Goal: Information Seeking & Learning: Learn about a topic

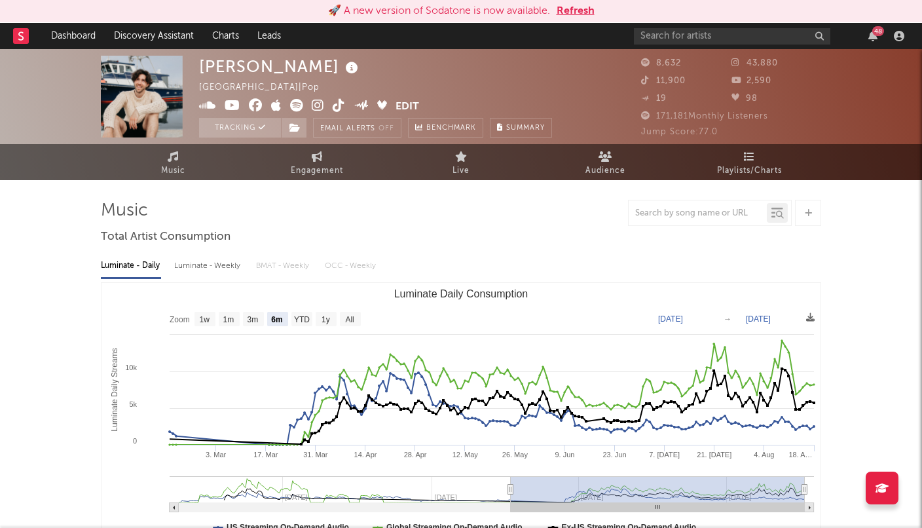
select select "6m"
click at [661, 44] on input "text" at bounding box center [732, 36] width 196 height 16
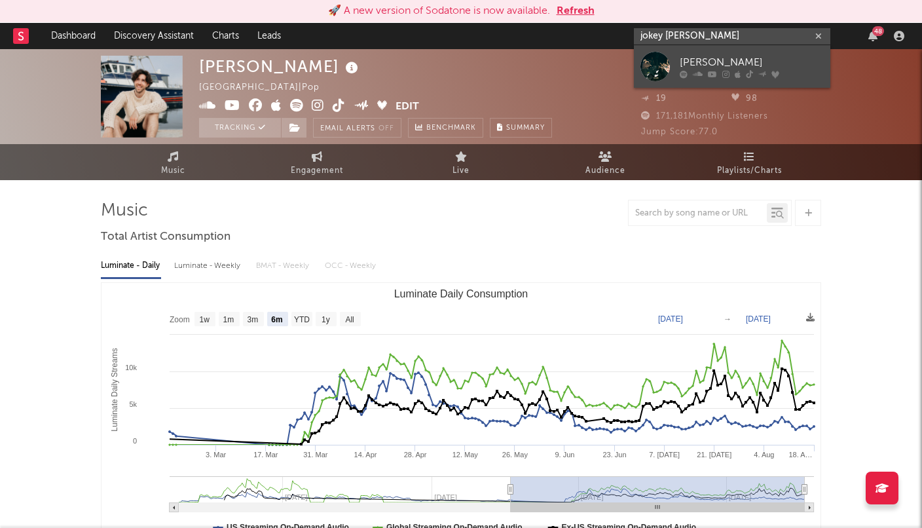
type input "jokey krumm"
click at [693, 62] on div "[PERSON_NAME]" at bounding box center [752, 62] width 144 height 16
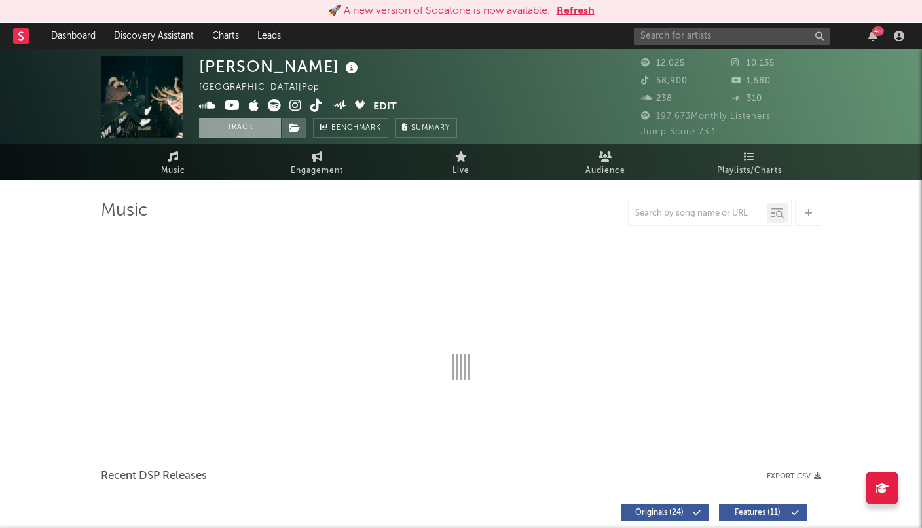
click at [266, 130] on button "Track" at bounding box center [240, 128] width 82 height 20
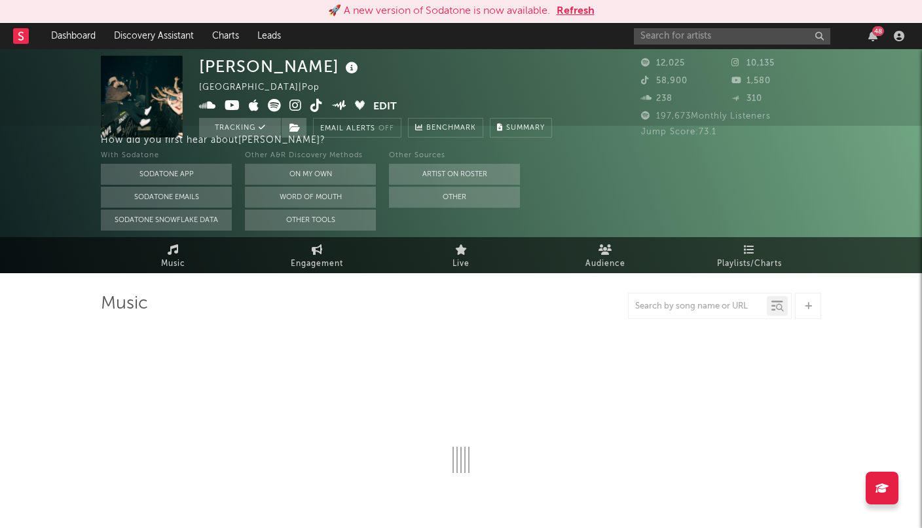
select select "6m"
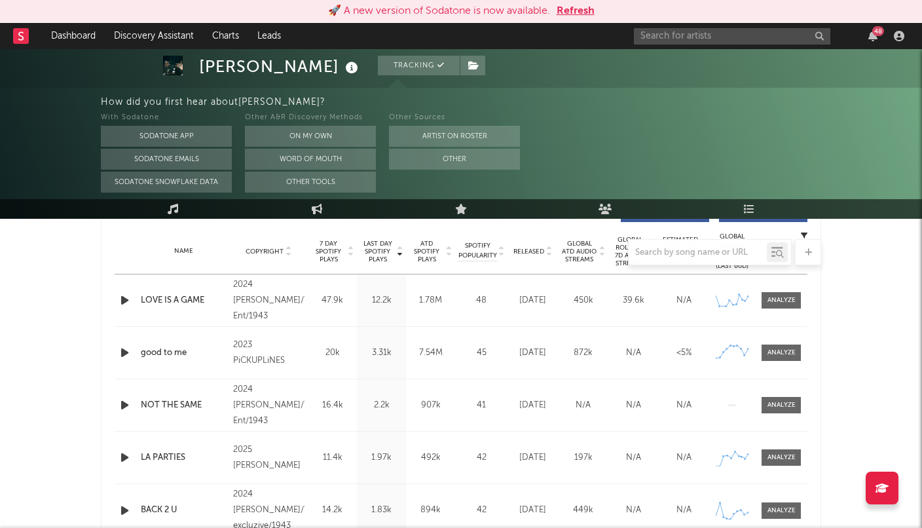
scroll to position [522, 0]
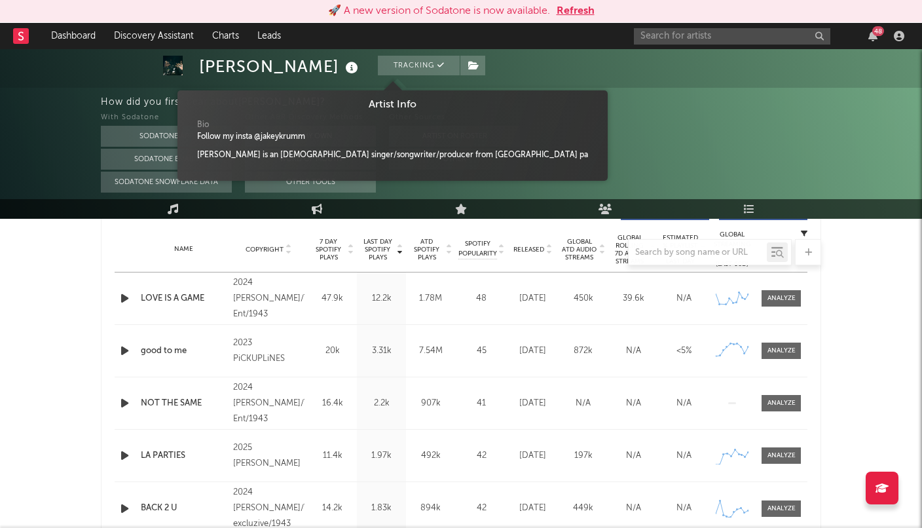
click at [342, 70] on icon at bounding box center [351, 68] width 19 height 18
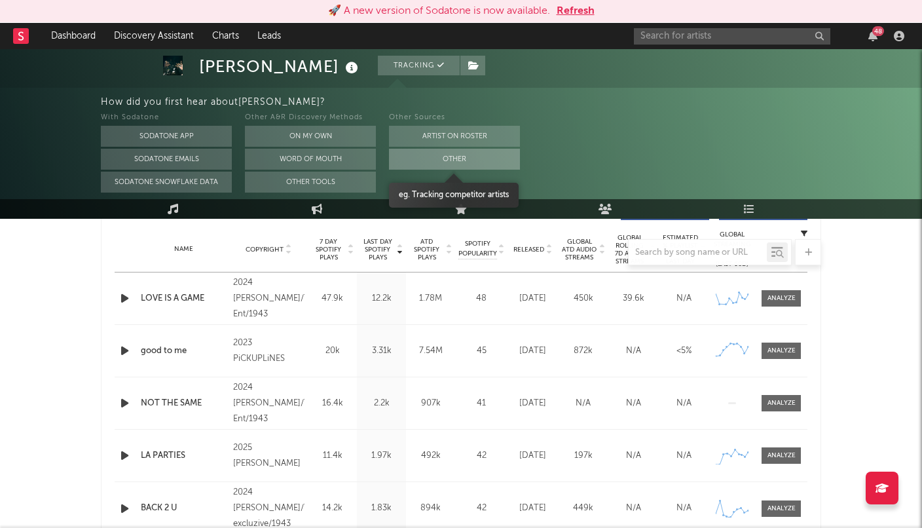
click at [420, 161] on button "Other" at bounding box center [454, 159] width 131 height 21
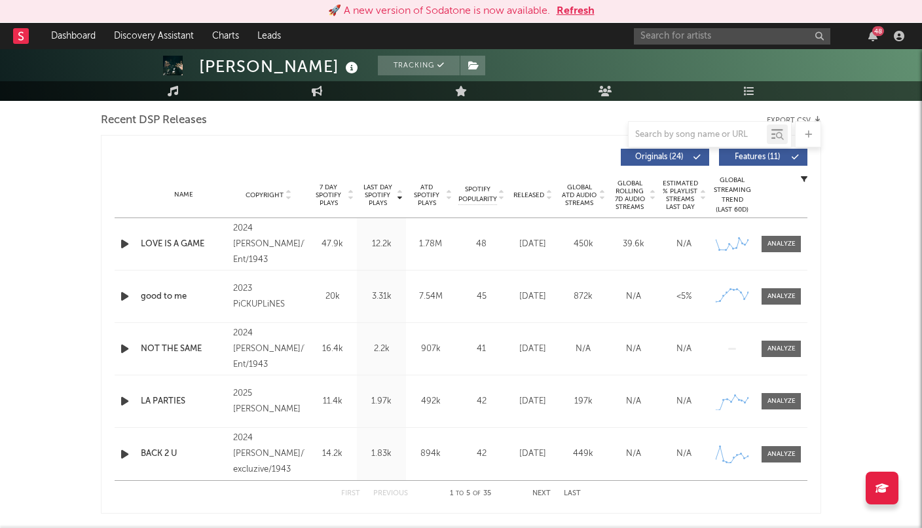
scroll to position [448, 0]
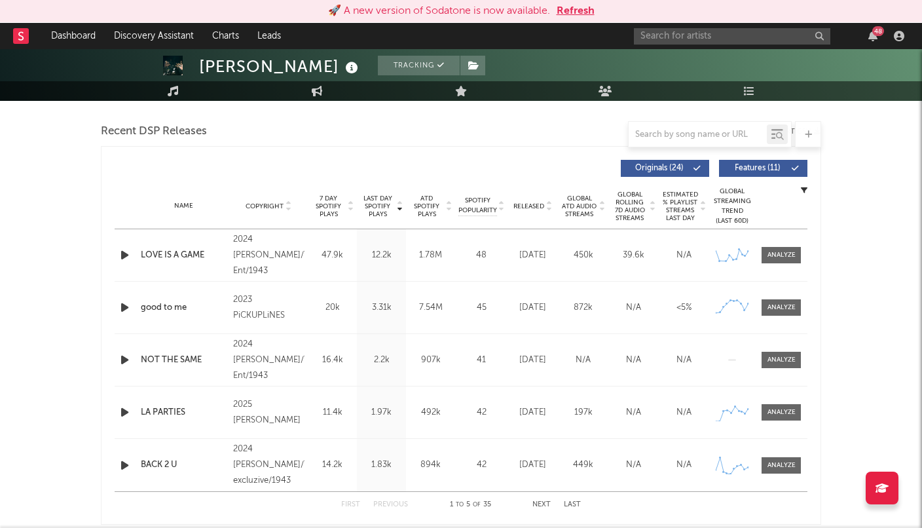
click at [338, 211] on span "7 Day Spotify Plays" at bounding box center [328, 206] width 35 height 24
click at [375, 205] on span "Last Day Spotify Plays" at bounding box center [377, 206] width 35 height 24
click at [428, 197] on span "ATD Spotify Plays" at bounding box center [426, 206] width 35 height 24
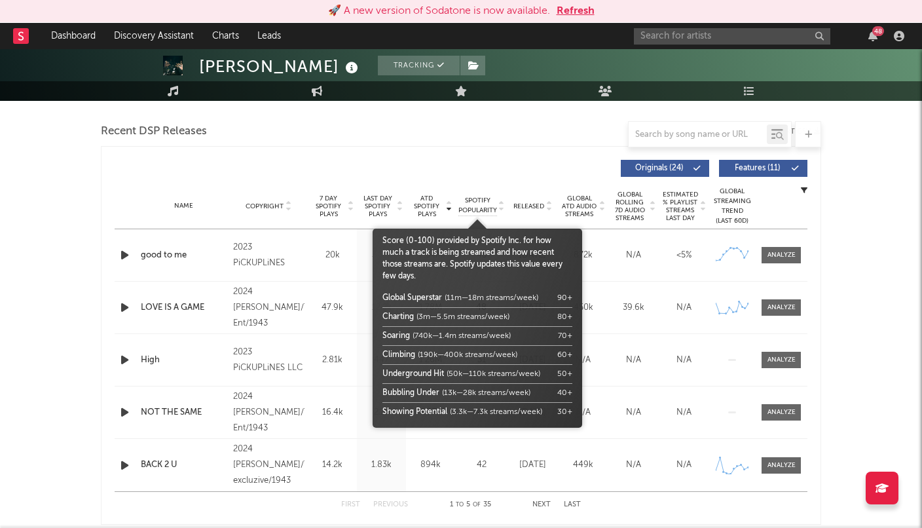
click at [475, 210] on span "Spotify Popularity" at bounding box center [477, 206] width 39 height 20
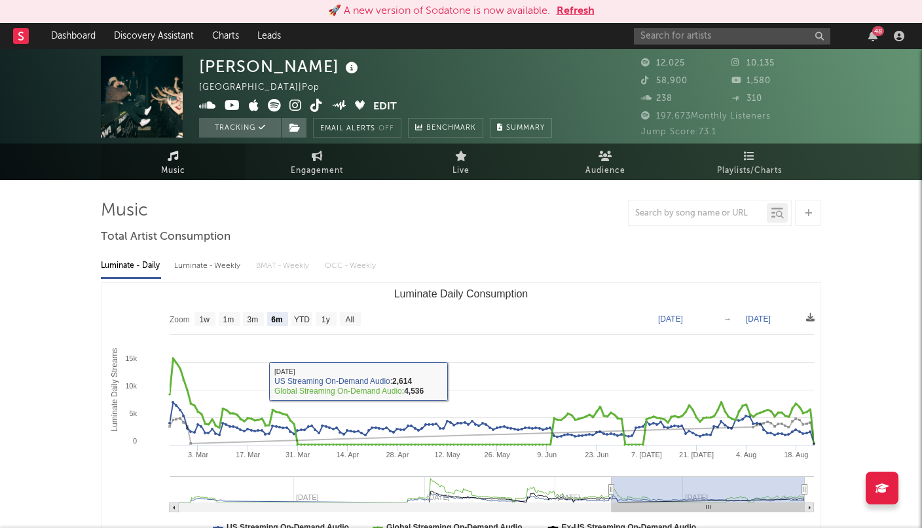
scroll to position [0, 0]
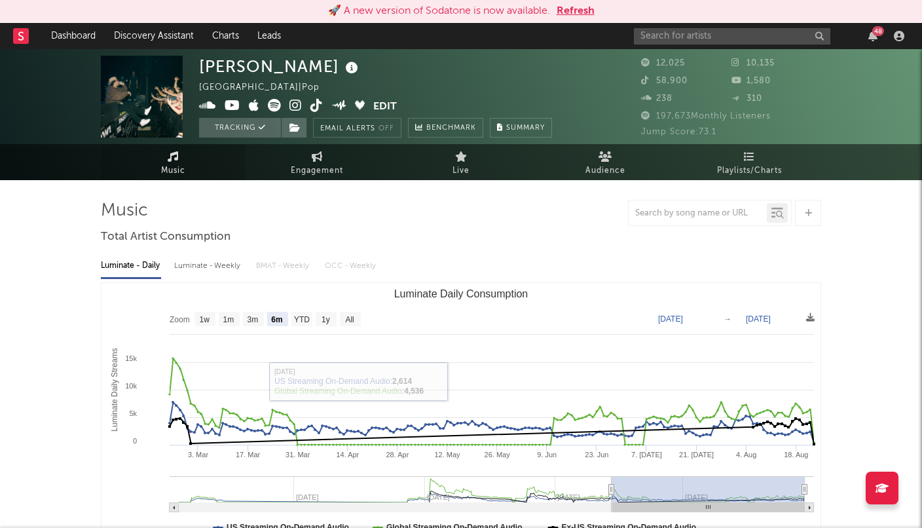
click at [178, 162] on link "Music" at bounding box center [173, 162] width 144 height 36
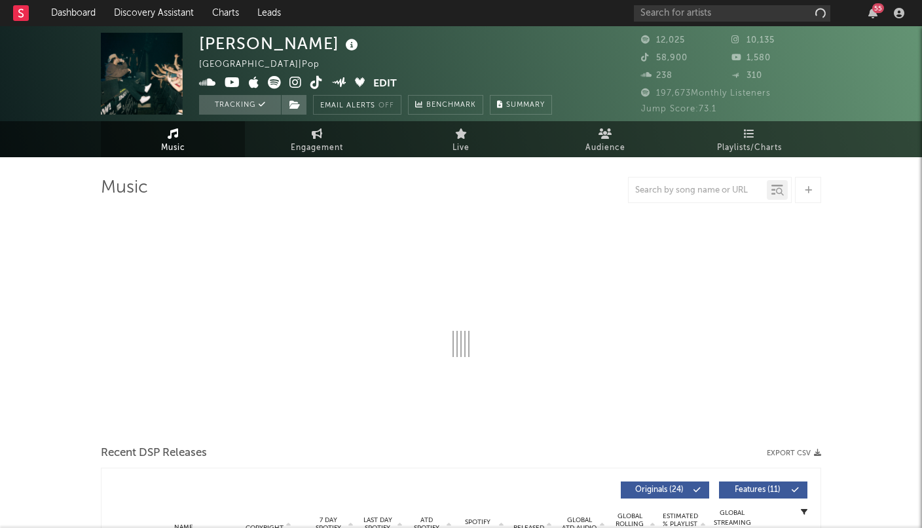
select select "6m"
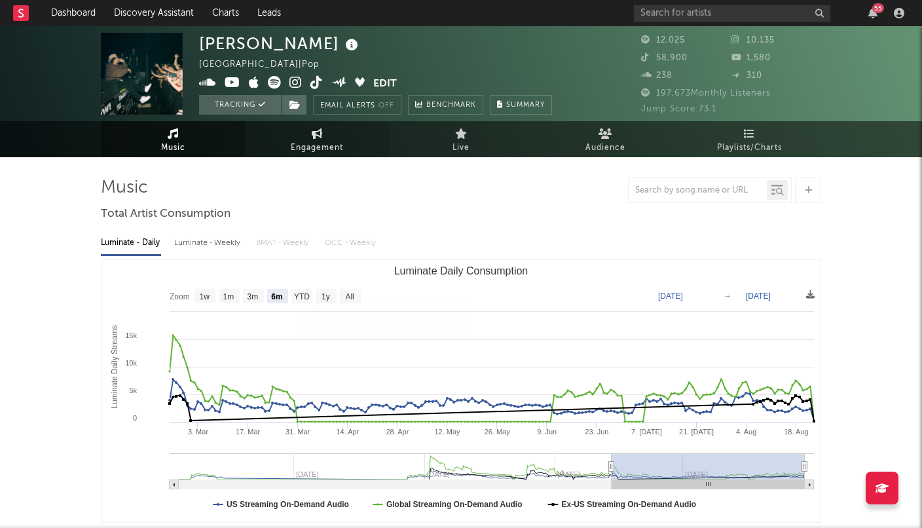
click at [302, 141] on span "Engagement" at bounding box center [317, 148] width 52 height 16
select select "1w"
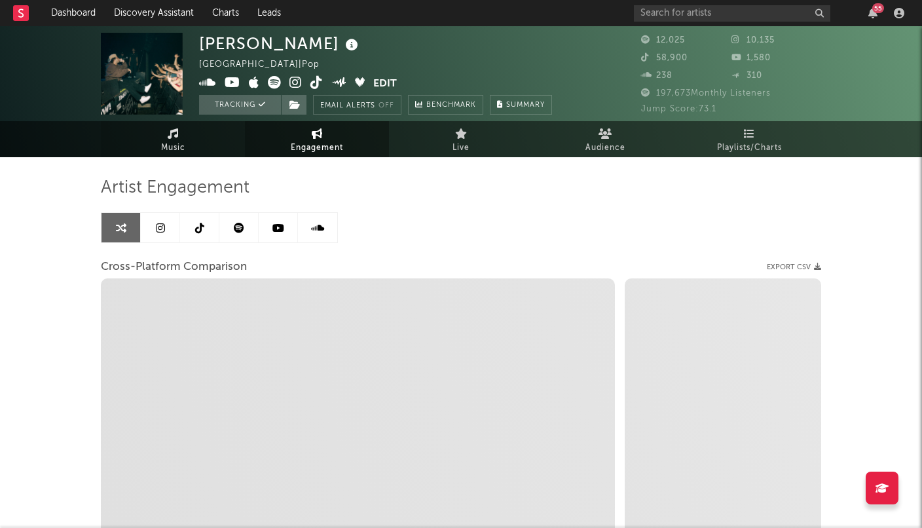
click at [185, 145] on span "Music" at bounding box center [173, 148] width 24 height 16
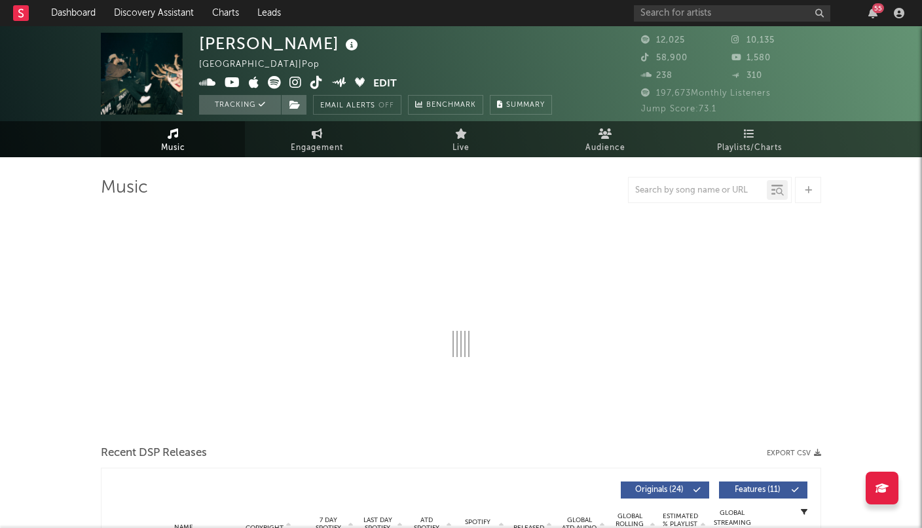
select select "6m"
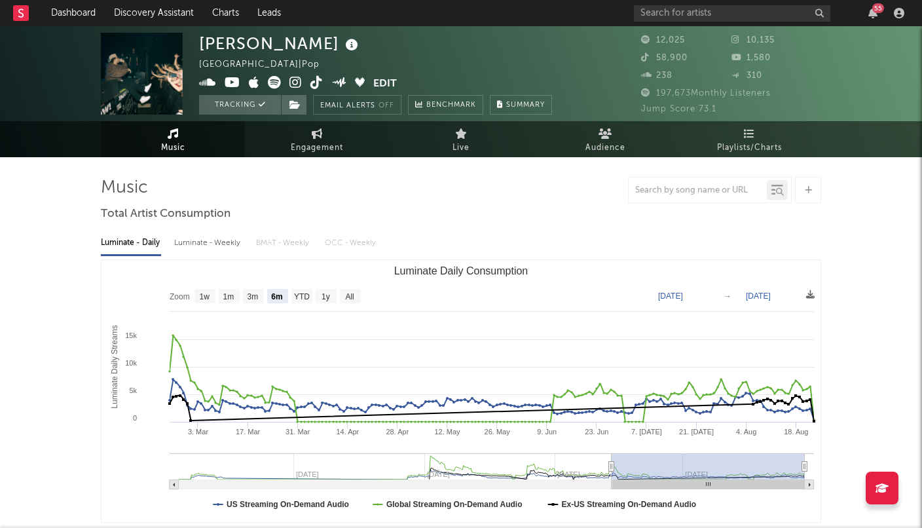
click at [607, 143] on span "Audience" at bounding box center [605, 148] width 40 height 16
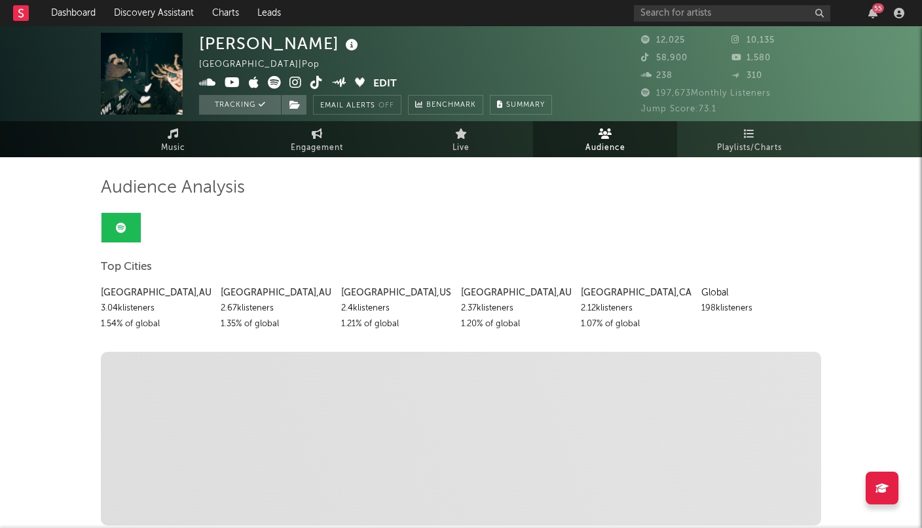
click at [683, 58] on span "58,900" at bounding box center [664, 58] width 46 height 9
click at [642, 55] on icon at bounding box center [647, 57] width 13 height 9
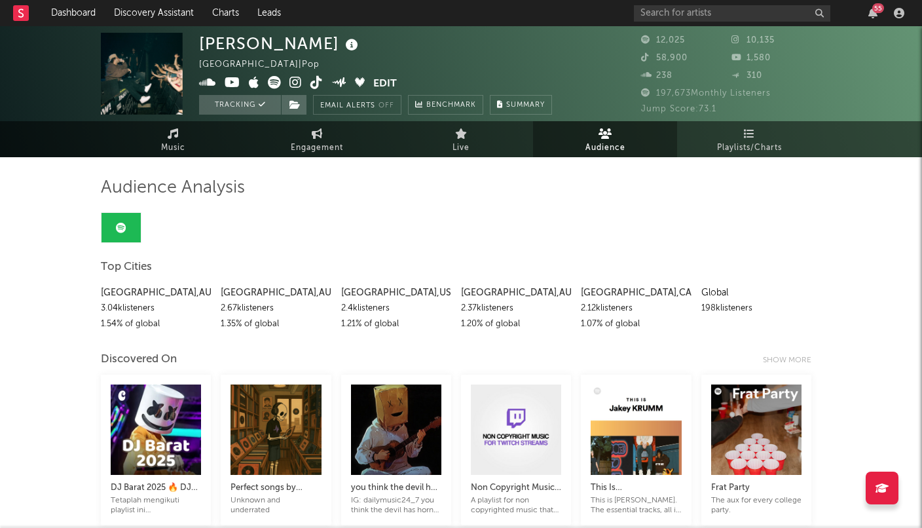
click at [646, 57] on icon at bounding box center [647, 57] width 13 height 9
click at [640, 56] on div "[PERSON_NAME] [GEOGRAPHIC_DATA] | Pop Edit Tracking Email Alerts Off Benchmark …" at bounding box center [461, 73] width 922 height 95
click at [315, 80] on icon at bounding box center [316, 82] width 12 height 13
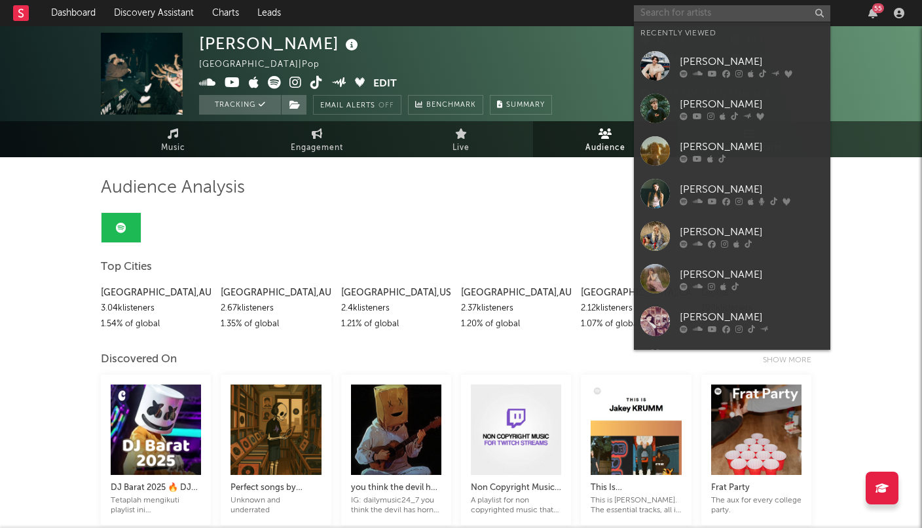
click at [673, 18] on input "text" at bounding box center [732, 13] width 196 height 16
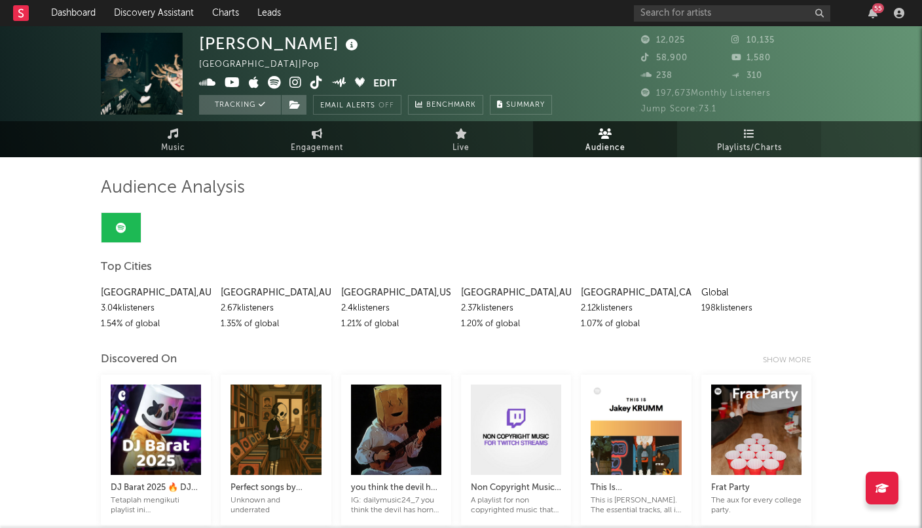
click at [743, 147] on span "Playlists/Charts" at bounding box center [749, 148] width 65 height 16
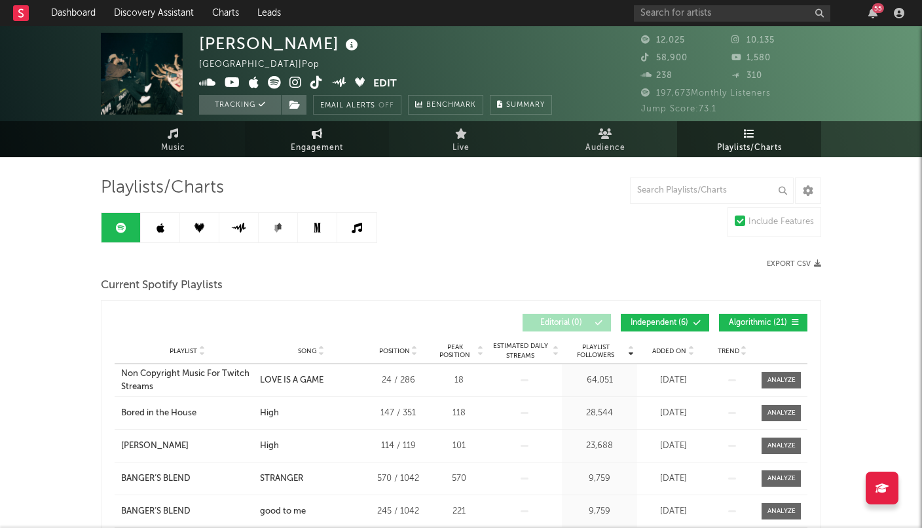
click at [339, 130] on link "Engagement" at bounding box center [317, 139] width 144 height 36
select select "1m"
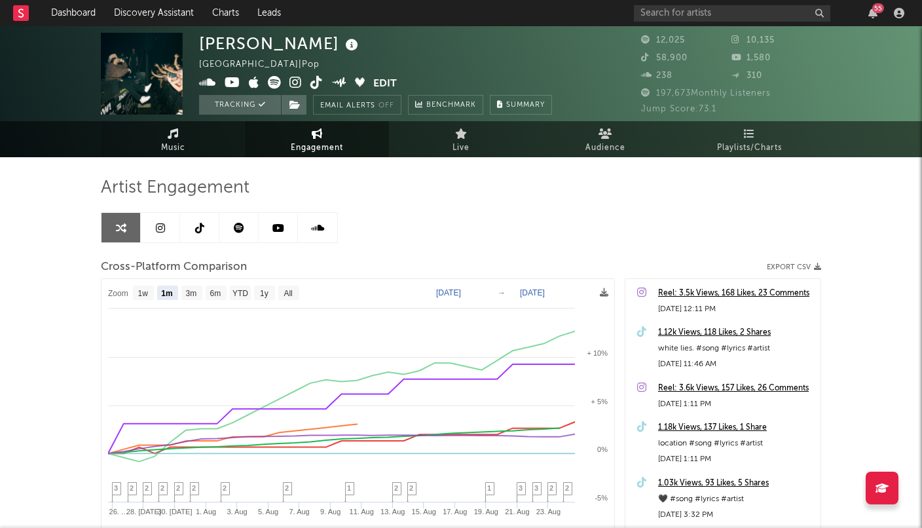
click at [155, 141] on link "Music" at bounding box center [173, 139] width 144 height 36
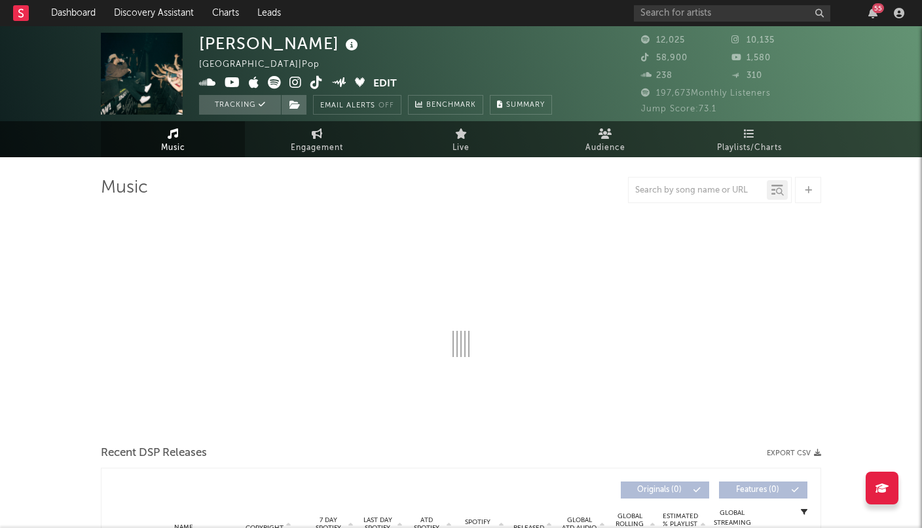
select select "6m"
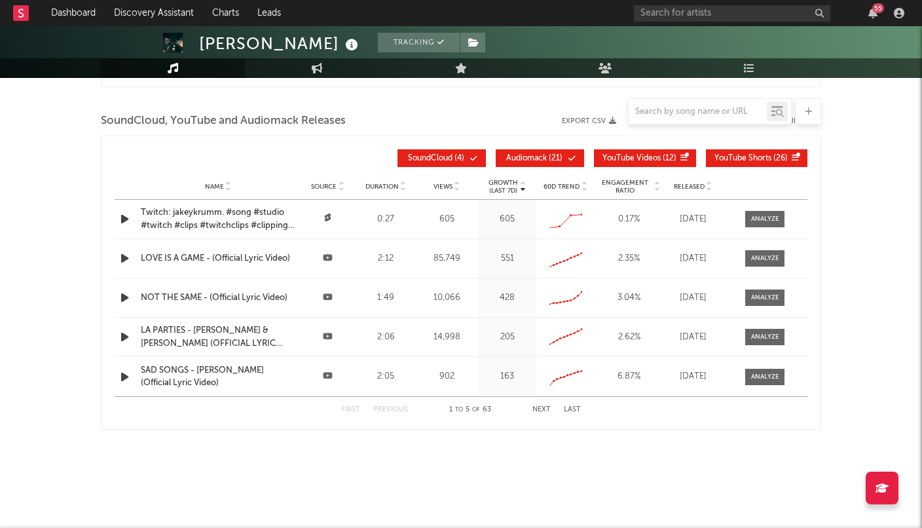
scroll to position [1476, 0]
click at [443, 188] on span "Views" at bounding box center [442, 187] width 19 height 8
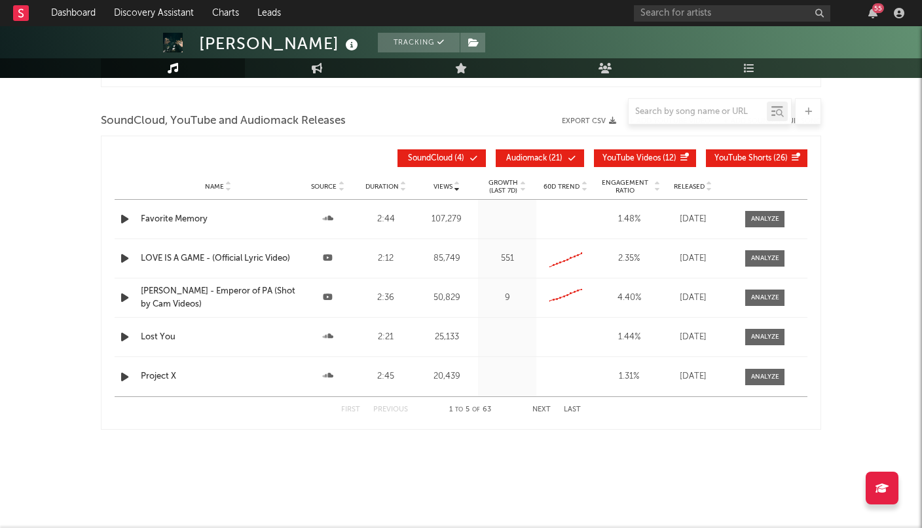
click at [393, 187] on span "Duration" at bounding box center [381, 187] width 33 height 8
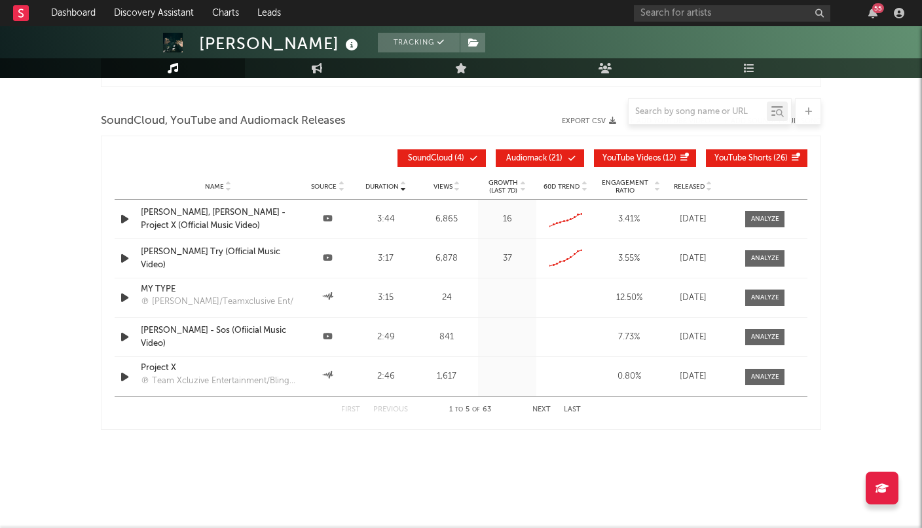
click at [441, 185] on span "Views" at bounding box center [442, 187] width 19 height 8
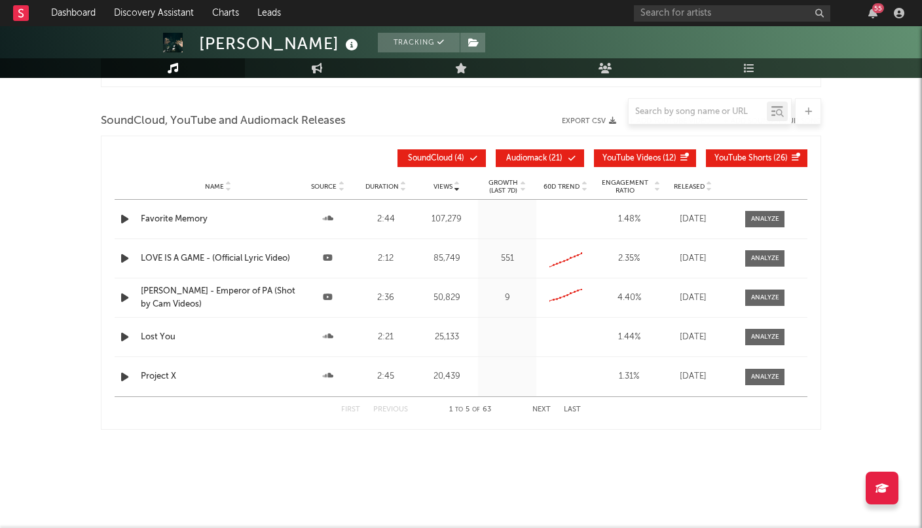
click at [384, 179] on div "Name Source Duration Views Growth (Last 7d) 60D Trend Engagement Ratio Released" at bounding box center [461, 187] width 693 height 26
click at [383, 181] on div "Duration" at bounding box center [386, 186] width 52 height 10
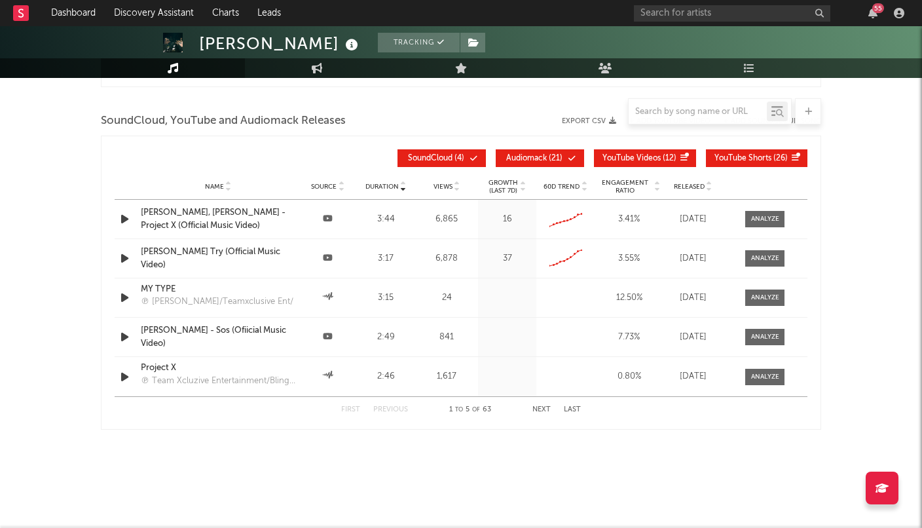
click at [221, 210] on div "[PERSON_NAME], [PERSON_NAME] - Project X (Official Music Video)" at bounding box center [218, 219] width 155 height 26
click at [657, 17] on input "text" at bounding box center [732, 13] width 196 height 16
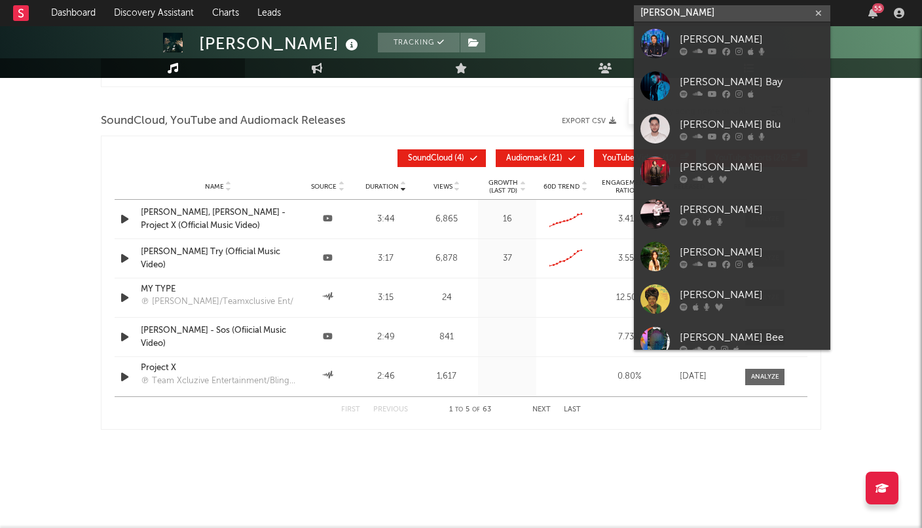
drag, startPoint x: 708, startPoint y: 23, endPoint x: 708, endPoint y: 5, distance: 17.7
click at [708, 5] on input "[PERSON_NAME]" at bounding box center [732, 13] width 196 height 16
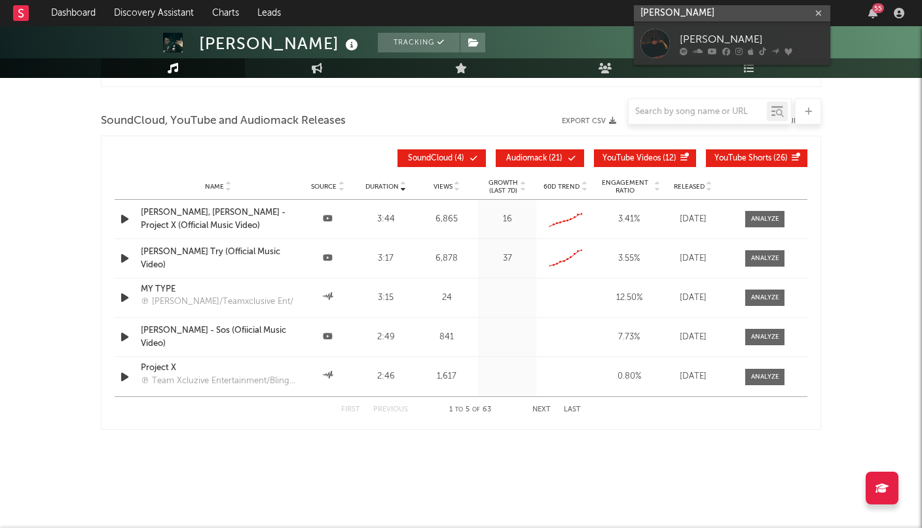
click at [708, 13] on input "[PERSON_NAME]" at bounding box center [732, 13] width 196 height 16
type input "[PERSON_NAME]"
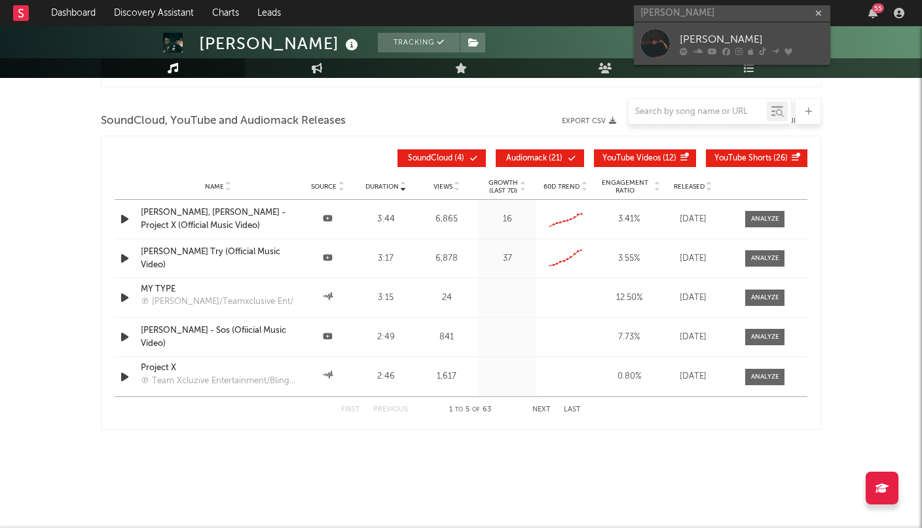
drag, startPoint x: 708, startPoint y: 13, endPoint x: 710, endPoint y: 31, distance: 17.8
click at [710, 31] on link "[PERSON_NAME]" at bounding box center [732, 43] width 196 height 43
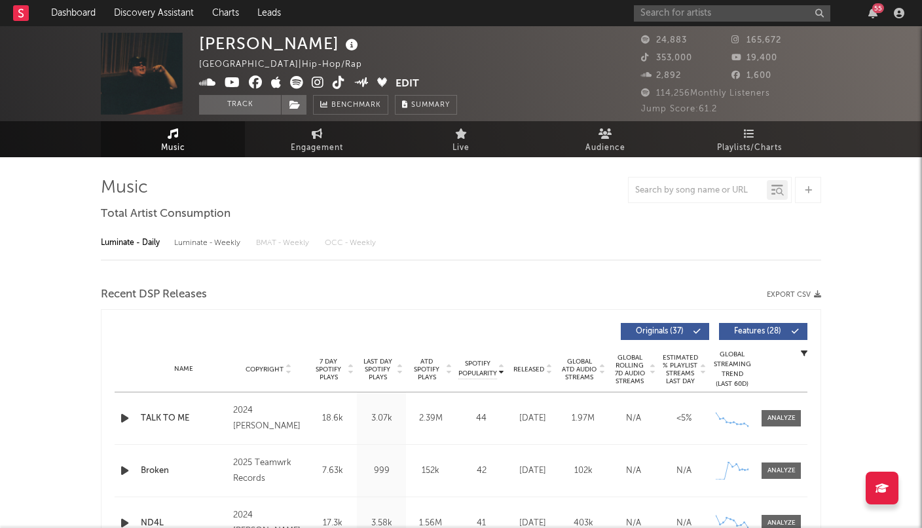
select select "6m"
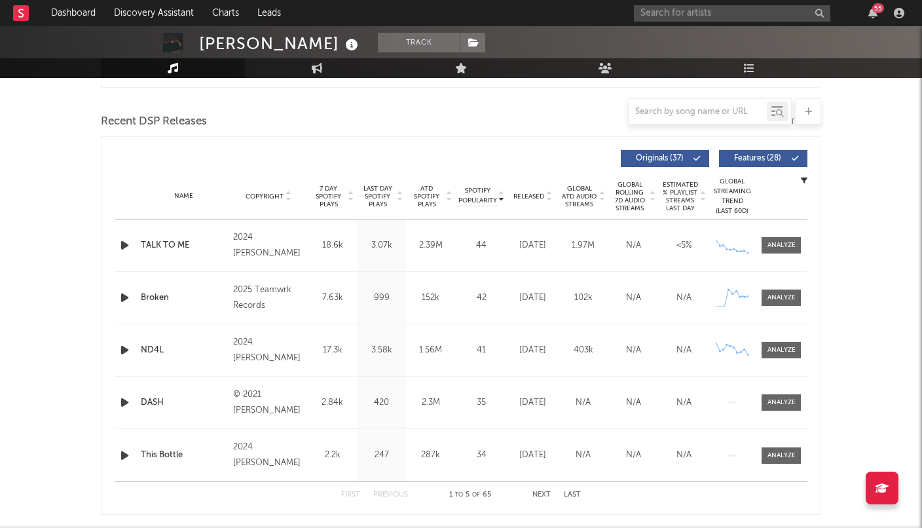
scroll to position [435, 0]
click at [421, 198] on span "ATD Spotify Plays" at bounding box center [426, 197] width 35 height 24
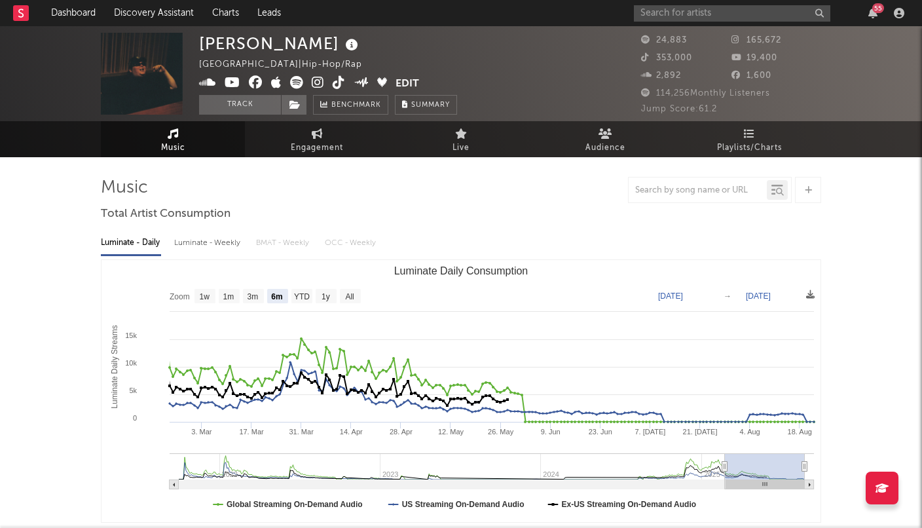
scroll to position [0, 0]
click at [314, 80] on icon at bounding box center [318, 82] width 12 height 13
click at [335, 85] on icon at bounding box center [339, 82] width 12 height 13
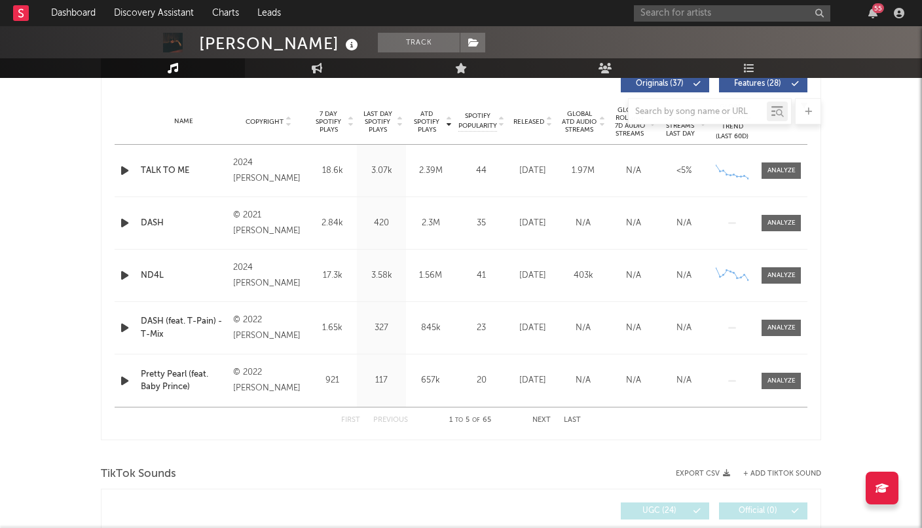
scroll to position [511, 0]
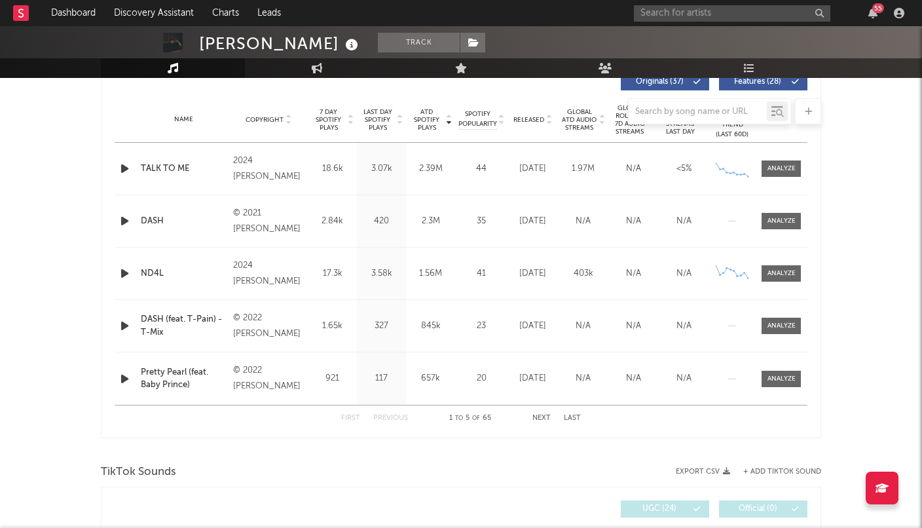
click at [430, 117] on div at bounding box center [461, 111] width 720 height 26
click at [431, 127] on span "ATD Spotify Plays" at bounding box center [426, 120] width 35 height 24
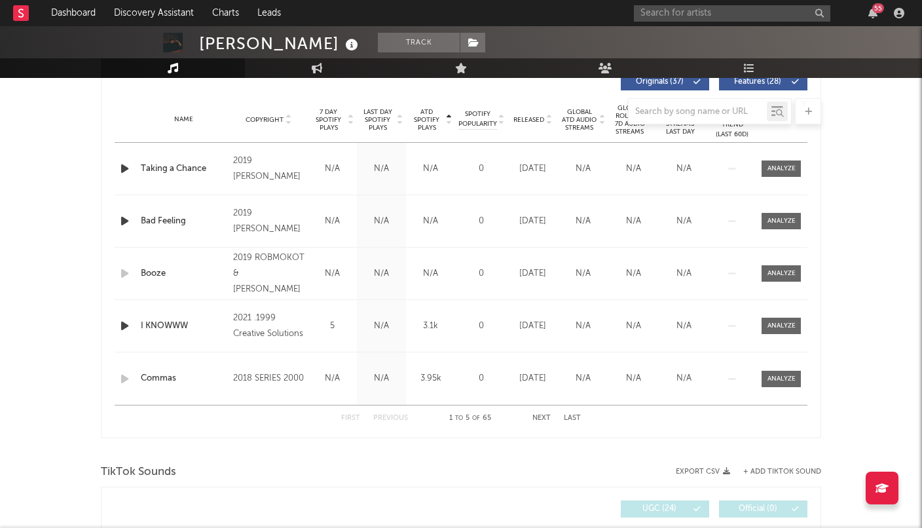
click at [431, 127] on span "ATD Spotify Plays" at bounding box center [426, 120] width 35 height 24
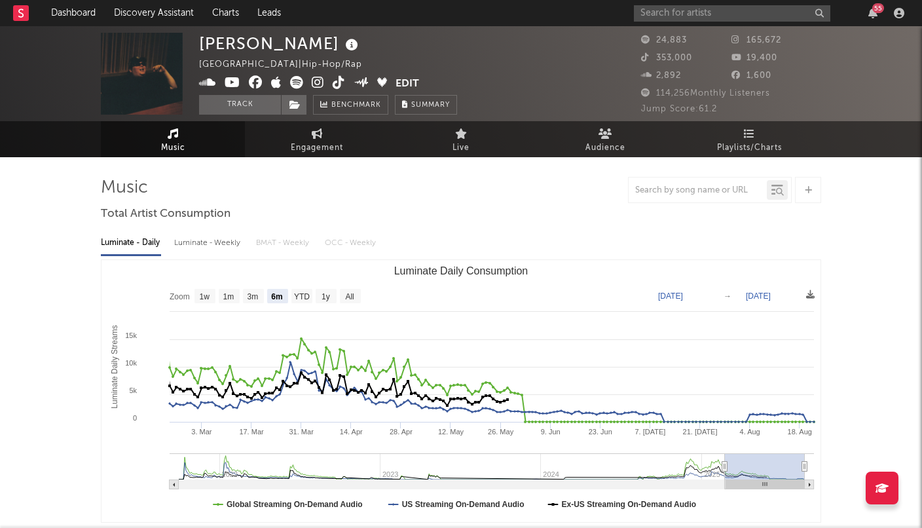
scroll to position [0, 0]
click at [247, 102] on button "Track" at bounding box center [240, 105] width 82 height 20
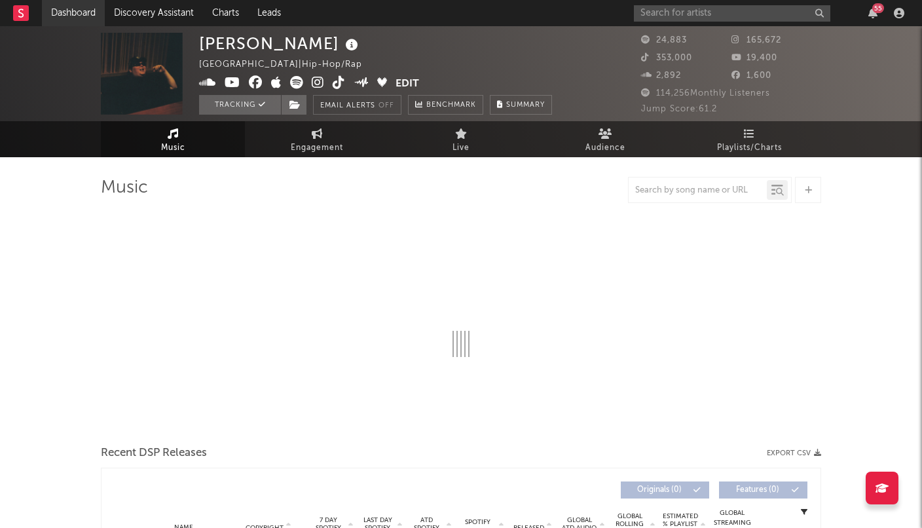
click at [88, 12] on link "Dashboard" at bounding box center [73, 13] width 63 height 26
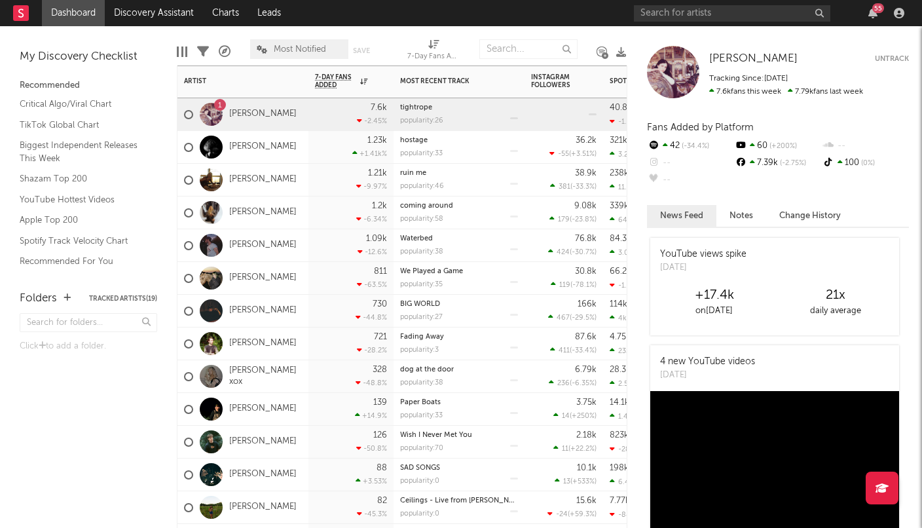
click at [312, 143] on div "1.23k +1.41k %" at bounding box center [350, 147] width 85 height 33
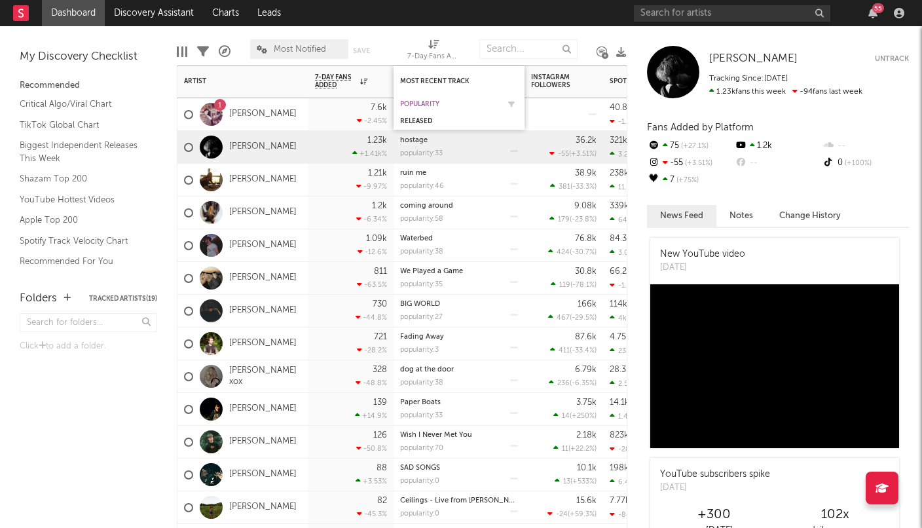
click at [435, 102] on div "Popularity" at bounding box center [449, 104] width 98 height 8
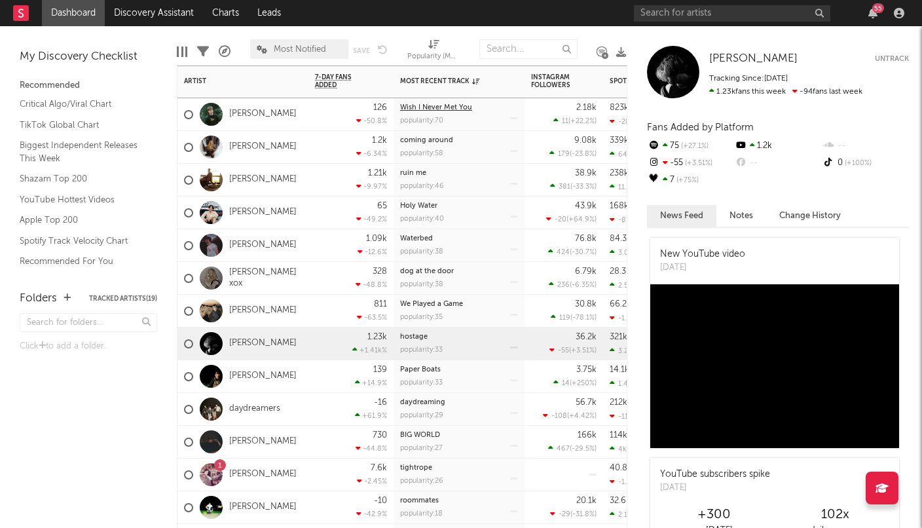
click at [468, 105] on link "Wish I Never Met You" at bounding box center [436, 107] width 72 height 7
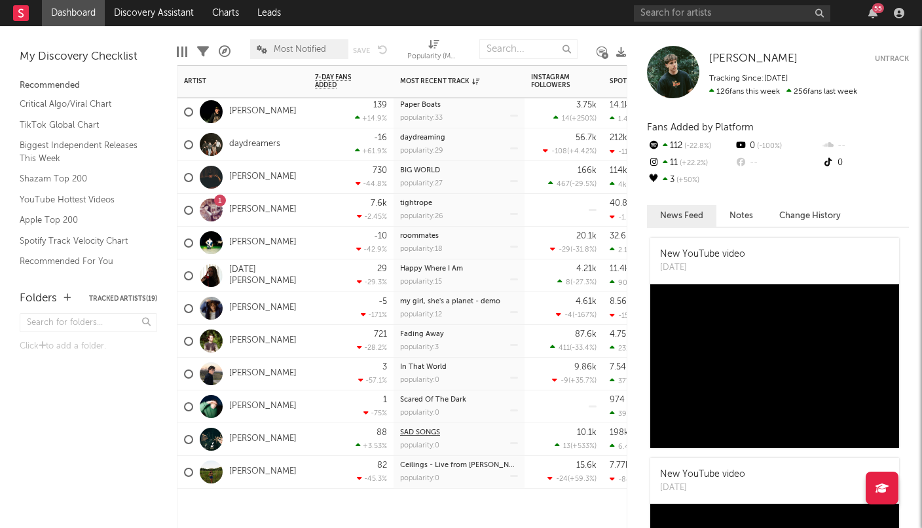
click at [417, 430] on link "SAD SONGS" at bounding box center [420, 432] width 40 height 7
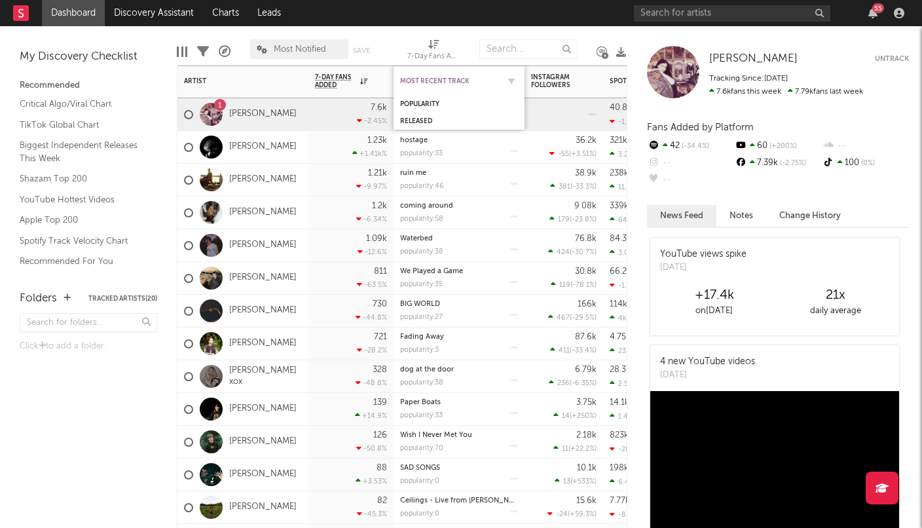
click at [435, 82] on div "Most Recent Track" at bounding box center [449, 81] width 98 height 8
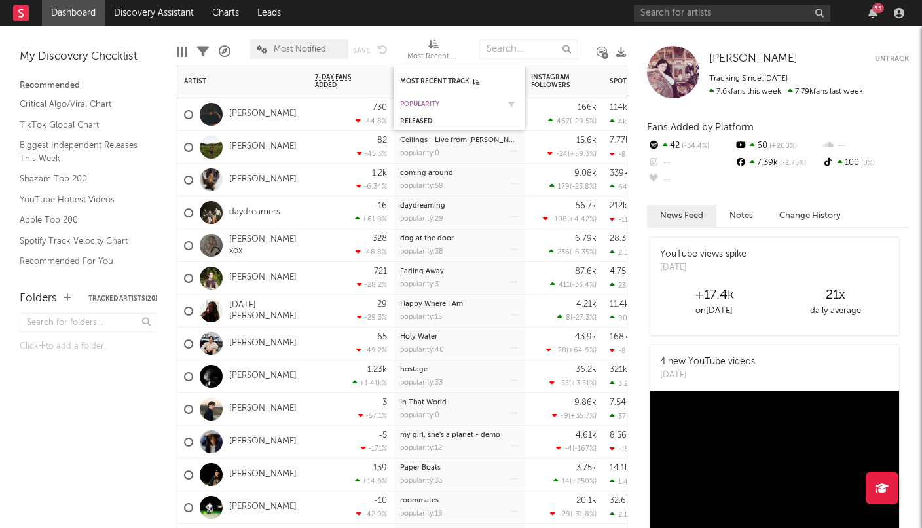
click at [433, 106] on div "Popularity" at bounding box center [449, 104] width 98 height 8
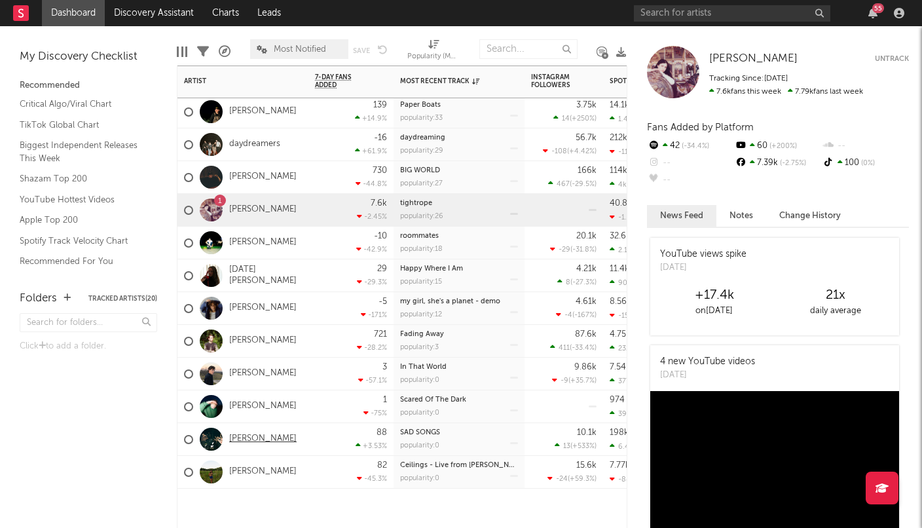
click at [278, 438] on link "[PERSON_NAME]" at bounding box center [262, 438] width 67 height 11
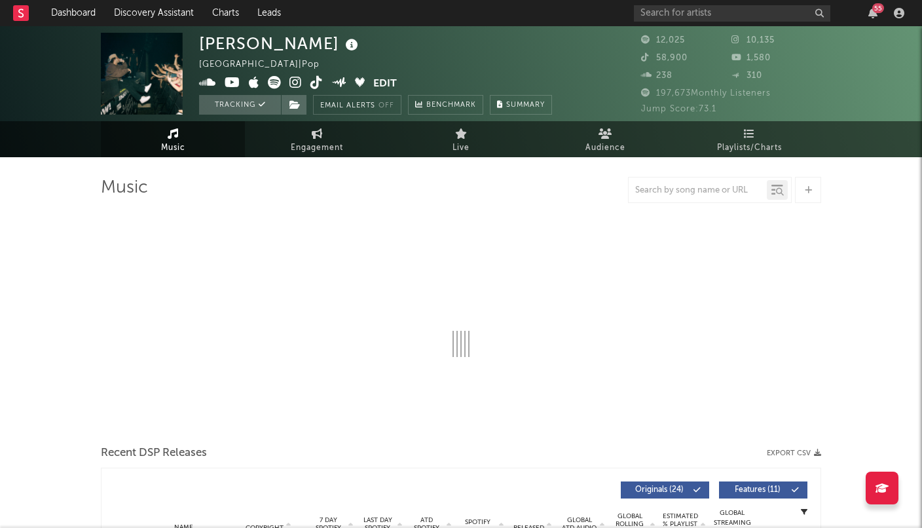
scroll to position [19, 0]
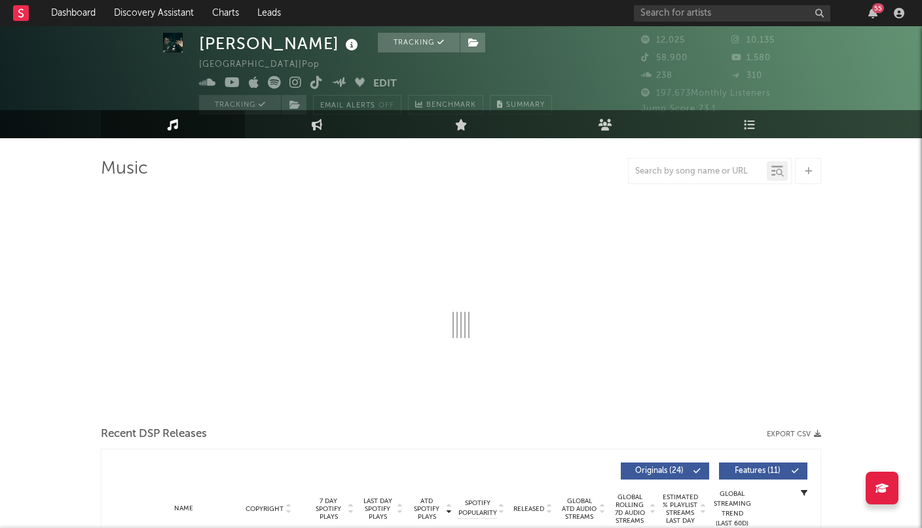
select select "6m"
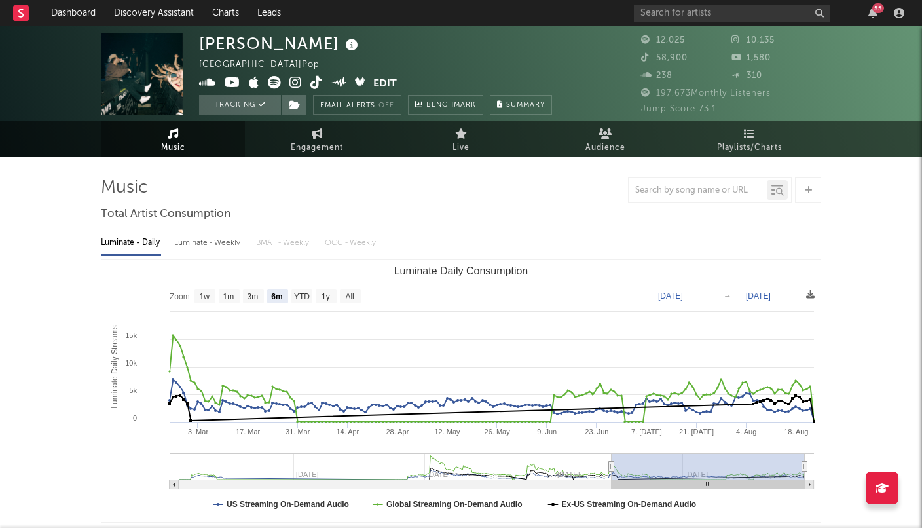
scroll to position [0, 0]
click at [672, 19] on input "text" at bounding box center [732, 13] width 196 height 16
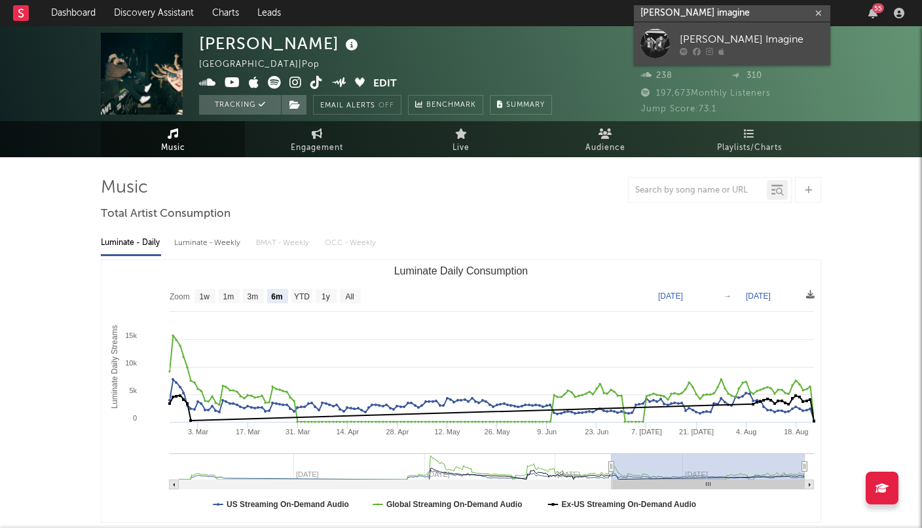
type input "mack imagine"
click at [722, 33] on div "Mack Imagine" at bounding box center [752, 39] width 144 height 16
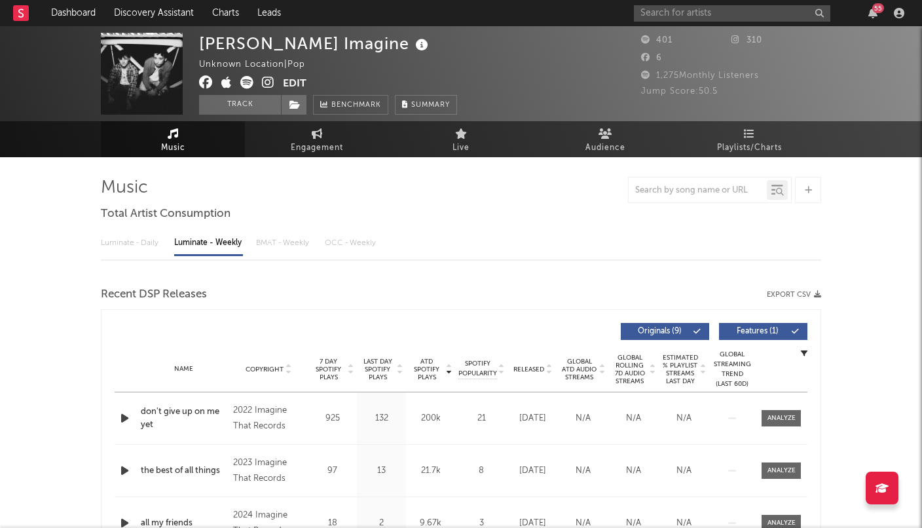
select select "1w"
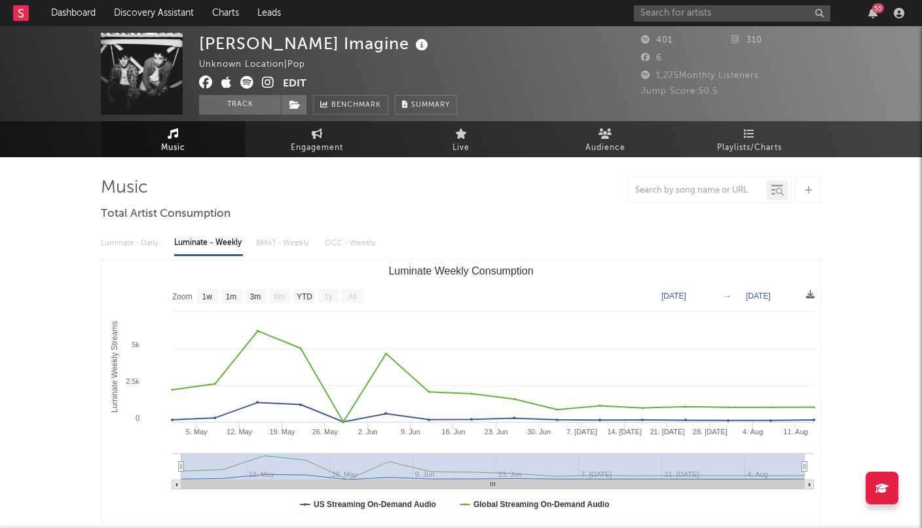
click at [266, 82] on icon at bounding box center [268, 82] width 12 height 13
click at [246, 81] on icon at bounding box center [246, 82] width 13 height 13
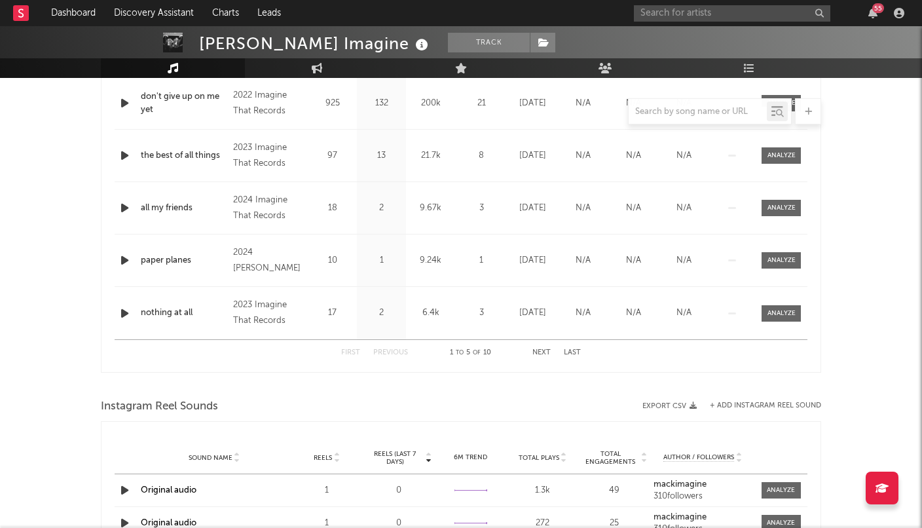
scroll to position [448, 0]
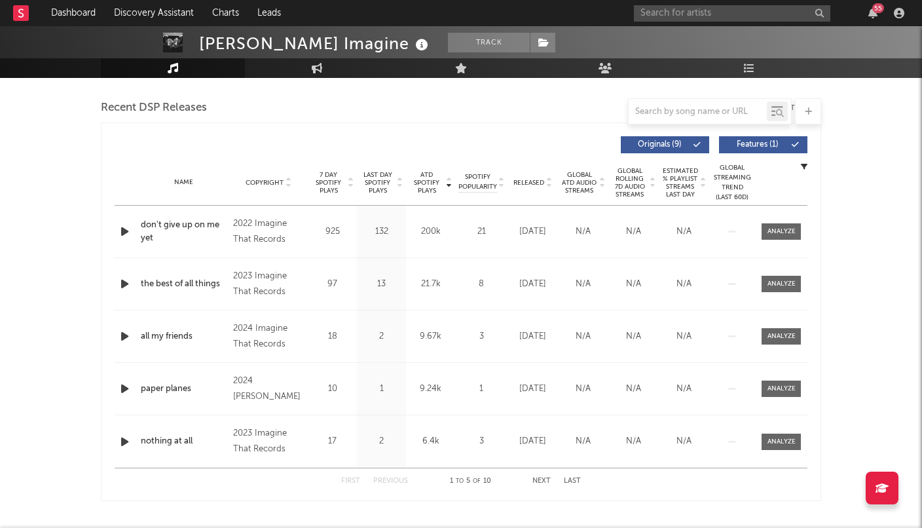
click at [543, 475] on div "First Previous 1 to 5 of 10 Next Last" at bounding box center [461, 481] width 240 height 26
click at [544, 483] on button "Next" at bounding box center [541, 480] width 18 height 7
click at [394, 479] on button "Previous" at bounding box center [390, 480] width 35 height 7
click at [312, 176] on span "7 Day Spotify Plays" at bounding box center [328, 183] width 35 height 24
click at [708, 15] on input "text" at bounding box center [732, 13] width 196 height 16
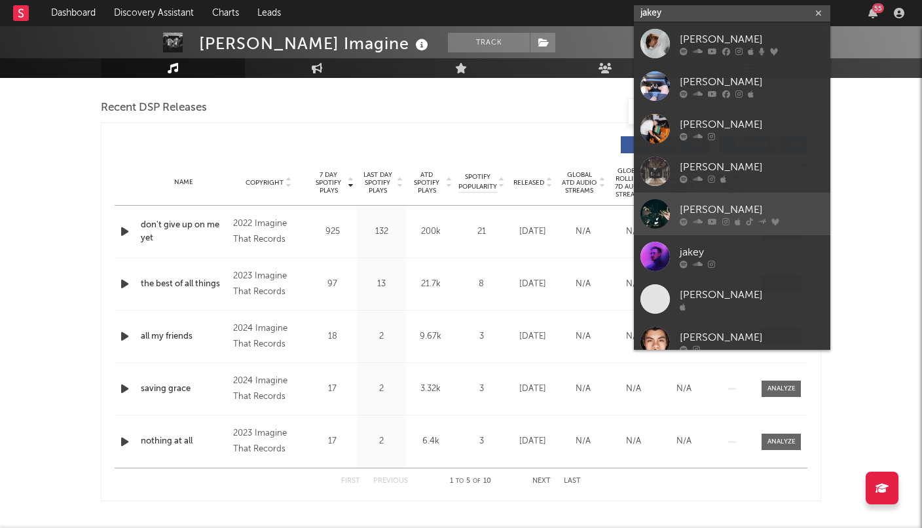
type input "jakey"
click at [738, 208] on div "[PERSON_NAME]" at bounding box center [752, 210] width 144 height 16
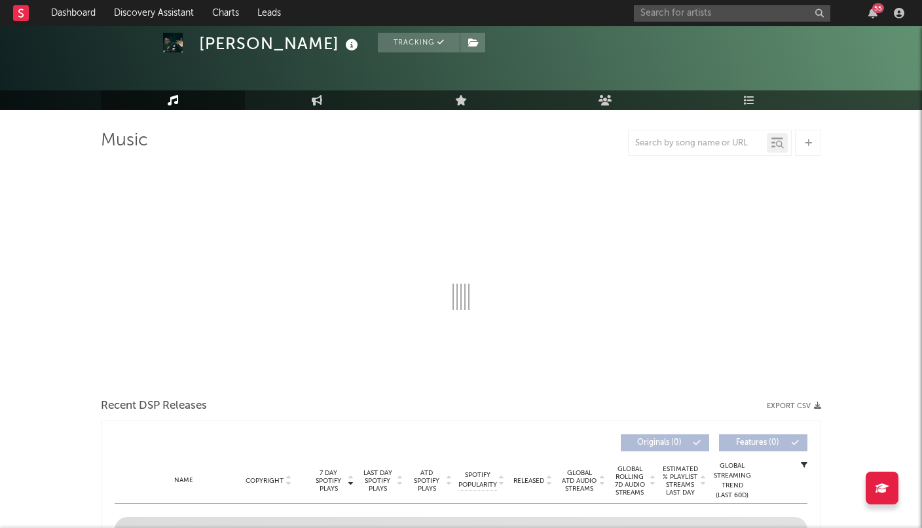
select select "6m"
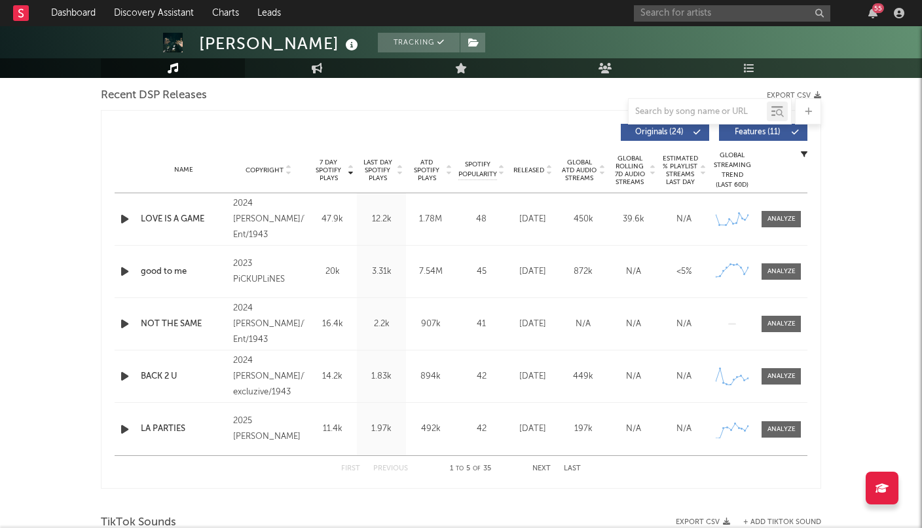
scroll to position [464, 0]
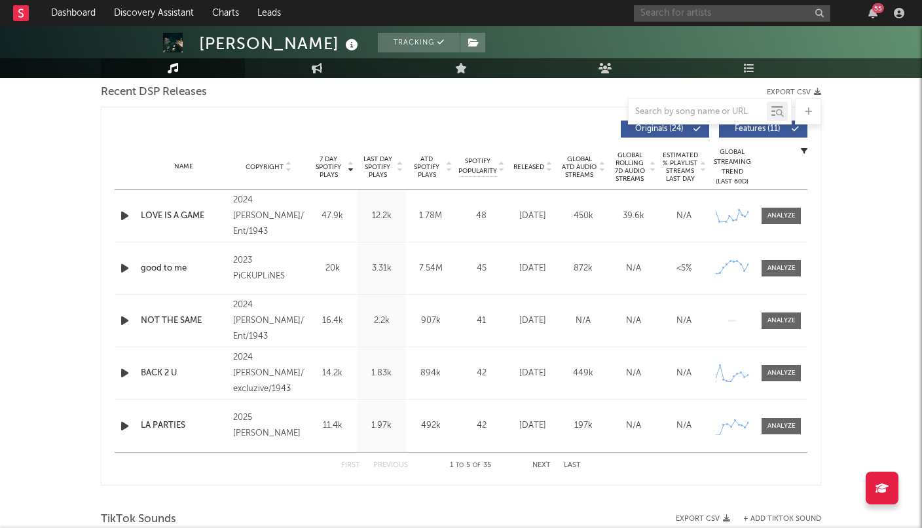
click at [710, 16] on input "text" at bounding box center [732, 13] width 196 height 16
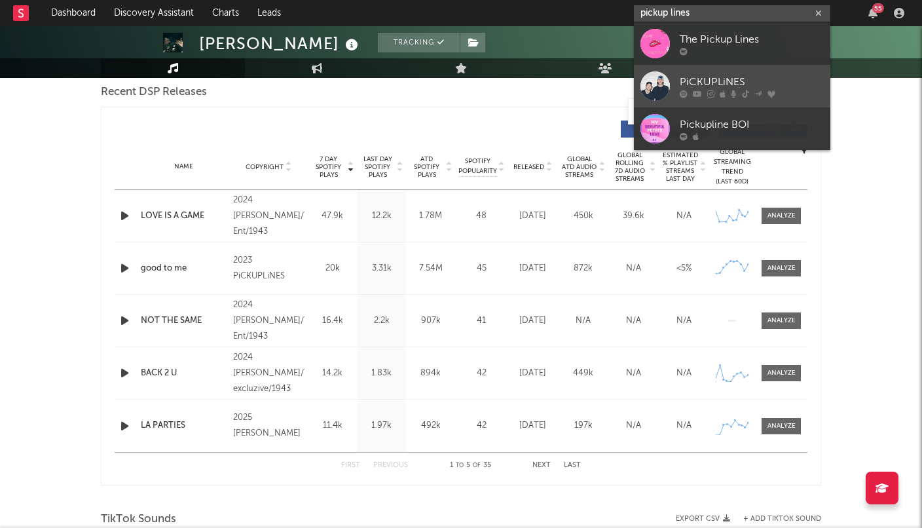
type input "pickup lines"
click at [763, 75] on div "PiCKUPLiNES" at bounding box center [752, 82] width 144 height 16
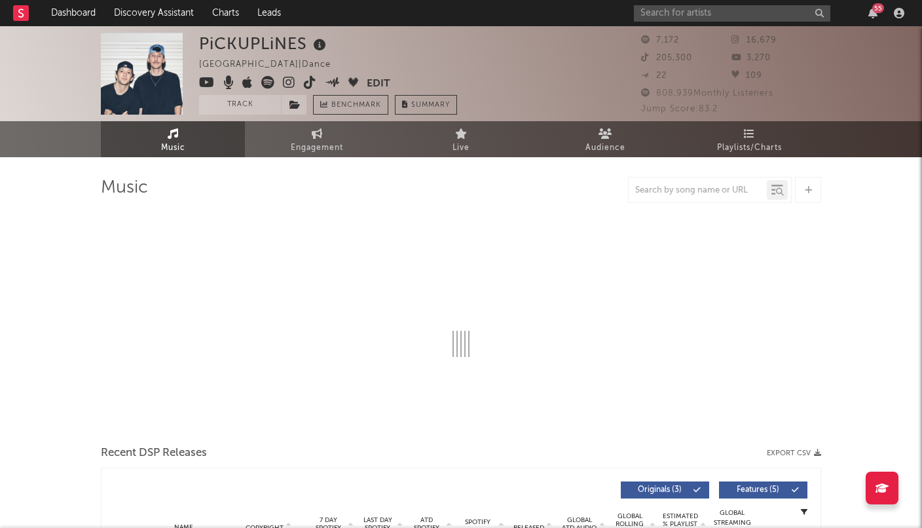
select select "6m"
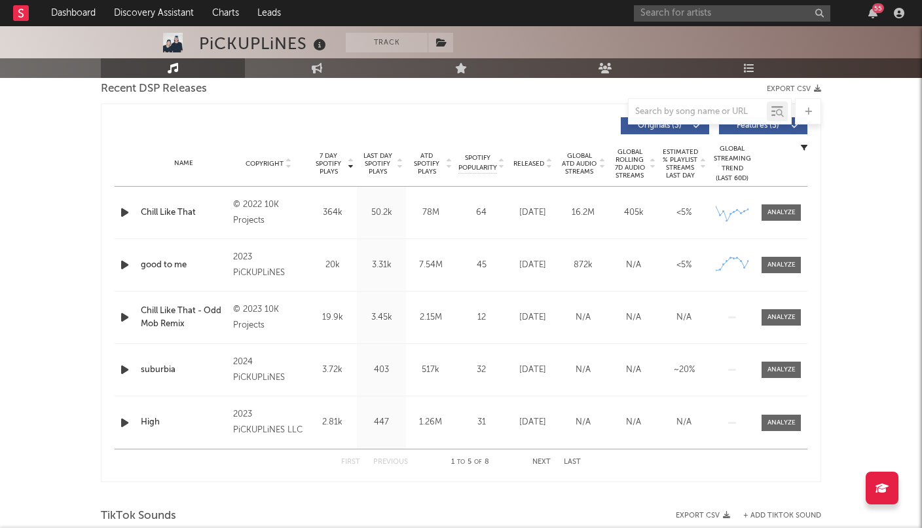
scroll to position [471, 0]
